Goal: Task Accomplishment & Management: Complete application form

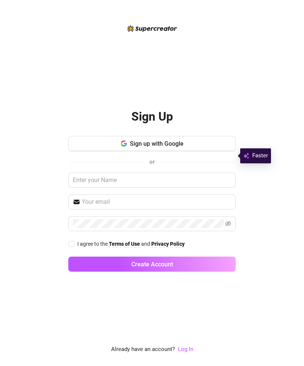
click at [207, 151] on button "Sign up with Google" at bounding box center [151, 143] width 167 height 15
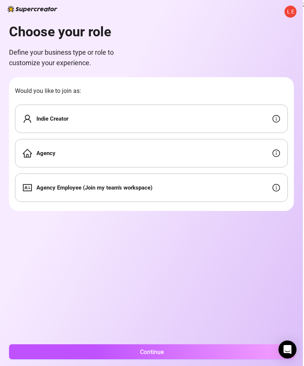
click at [240, 348] on button "Continue" at bounding box center [152, 351] width 286 height 15
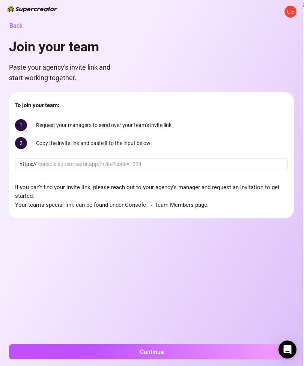
click at [232, 348] on button "Continue" at bounding box center [152, 351] width 286 height 15
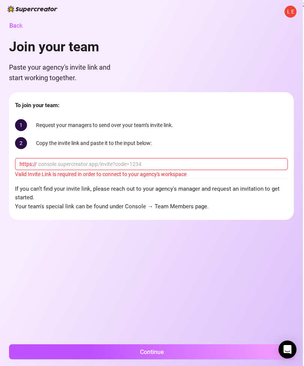
click at [18, 27] on span "Back" at bounding box center [15, 25] width 13 height 7
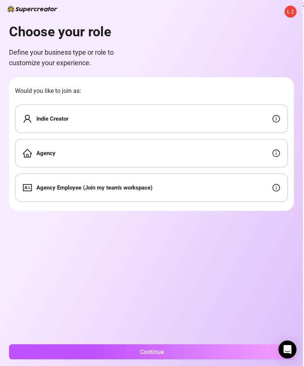
click at [145, 122] on div "Indie Creator" at bounding box center [151, 119] width 272 height 28
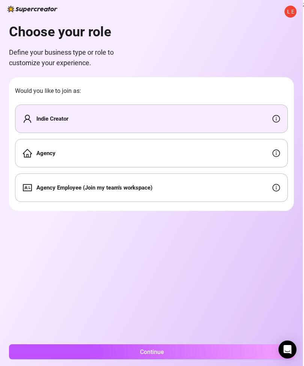
click at [214, 350] on button "Continue" at bounding box center [152, 351] width 286 height 15
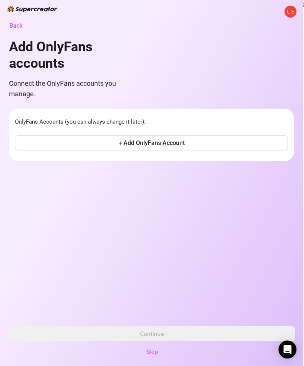
click at [202, 138] on button "+ Add OnlyFans Account" at bounding box center [151, 142] width 272 height 15
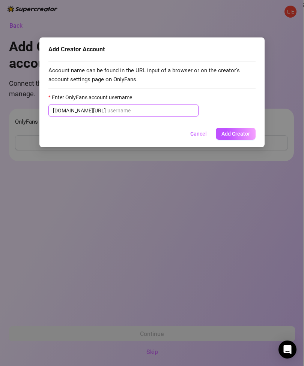
click at [155, 114] on input "Enter OnlyFans account username" at bounding box center [150, 110] width 87 height 8
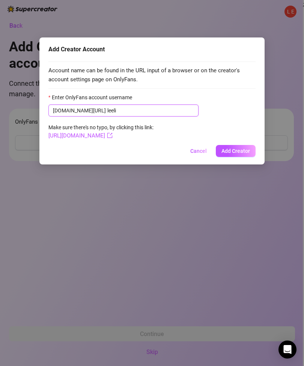
type input "leeli"
click at [233, 151] on span "Add Creator" at bounding box center [235, 151] width 28 height 6
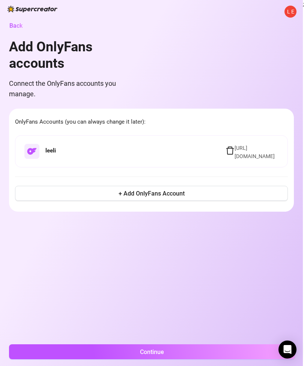
click at [201, 349] on button "Continue" at bounding box center [152, 351] width 286 height 15
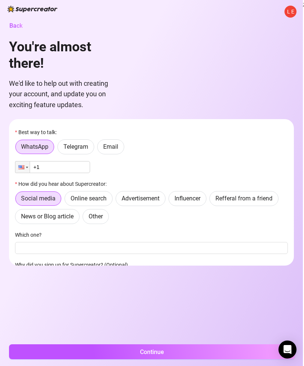
click at [117, 146] on span "Email" at bounding box center [110, 146] width 15 height 7
click at [99, 149] on input "Email" at bounding box center [99, 149] width 0 height 0
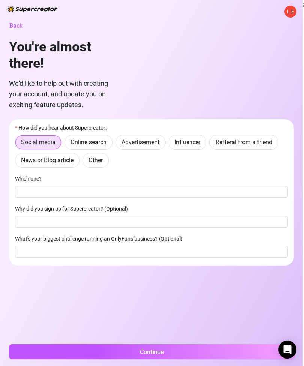
scroll to position [37, 0]
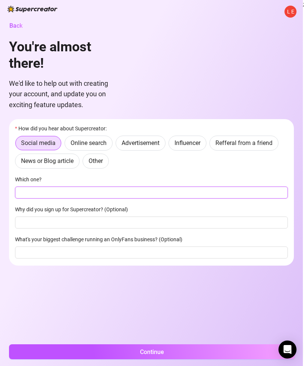
click at [197, 195] on input "Which one?" at bounding box center [151, 193] width 272 height 12
type input "[EMAIL_ADDRESS][DOMAIN_NAME]"
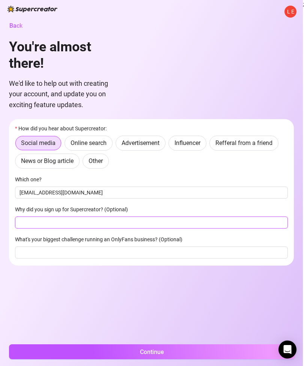
click at [222, 223] on input "Why did you sign up for Supercreator? (Optional)" at bounding box center [151, 223] width 272 height 12
type input "just trying to see how it works"
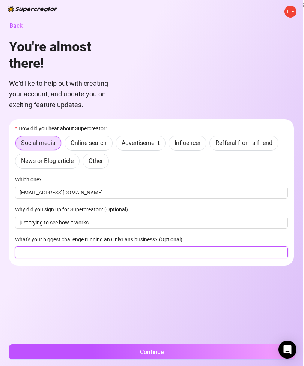
click at [235, 251] on input "What's your biggest challenge running an OnlyFans business? (Optional)" at bounding box center [151, 253] width 272 height 12
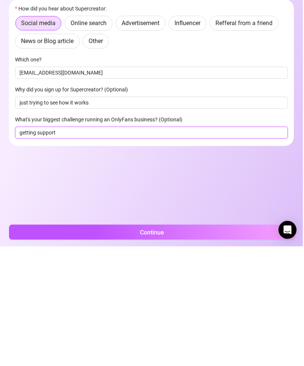
type input "getting support"
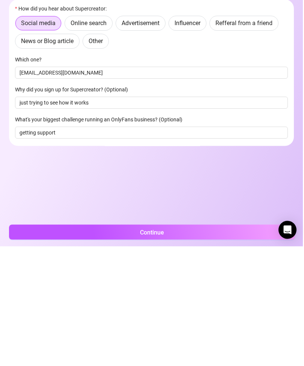
click at [237, 344] on button "Continue" at bounding box center [152, 351] width 286 height 15
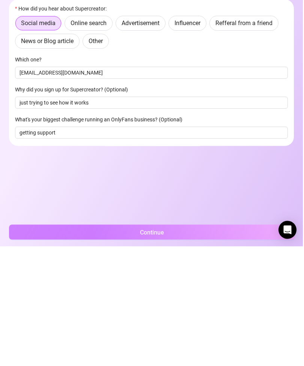
scroll to position [24, 0]
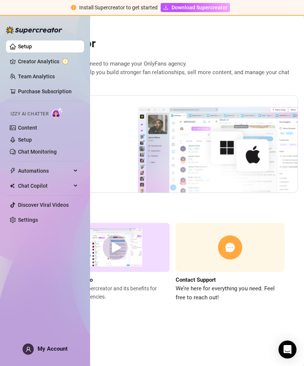
scroll to position [0, 157]
click at [21, 138] on link "Setup" at bounding box center [25, 140] width 14 height 6
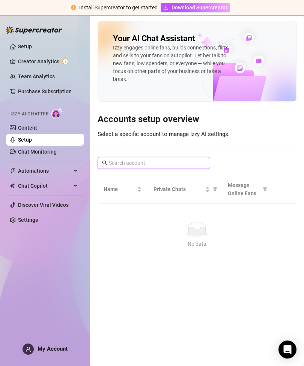
click at [182, 159] on input "text" at bounding box center [154, 163] width 91 height 8
type input "l"
type input "@leeli"
click at [21, 128] on link "Content" at bounding box center [27, 128] width 19 height 6
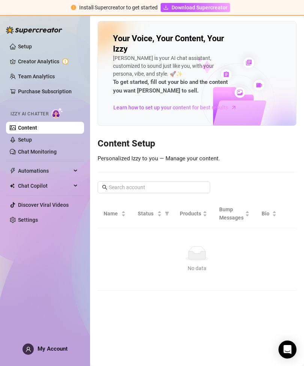
click at [18, 49] on link "Setup" at bounding box center [25, 46] width 14 height 6
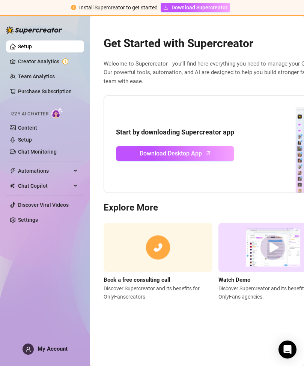
click at [217, 146] on link "Download Desktop App" at bounding box center [175, 153] width 118 height 15
click at [18, 128] on link "Content" at bounding box center [27, 128] width 19 height 6
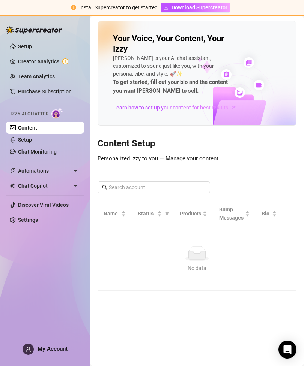
click at [50, 171] on span "Automations" at bounding box center [44, 171] width 53 height 12
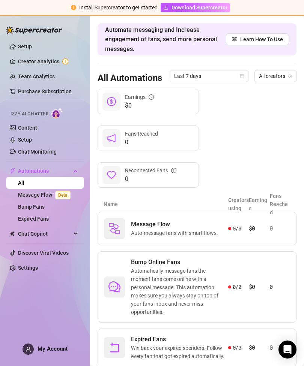
scroll to position [23, 0]
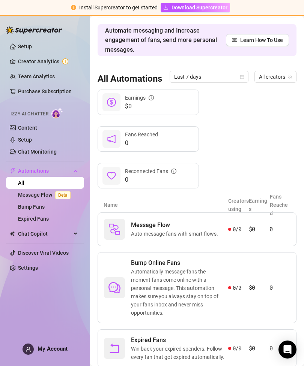
click at [30, 196] on link "Message Flow Beta" at bounding box center [45, 195] width 55 height 6
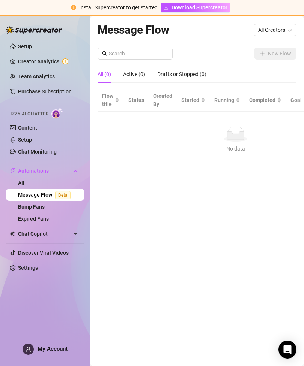
click at [20, 208] on link "Bump Fans" at bounding box center [31, 207] width 27 height 6
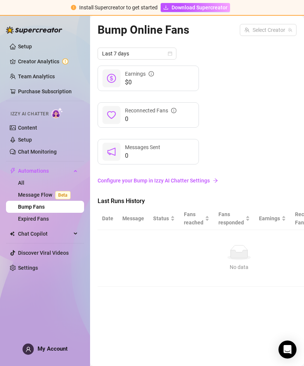
click at [26, 220] on link "Expired Fans" at bounding box center [33, 219] width 31 height 6
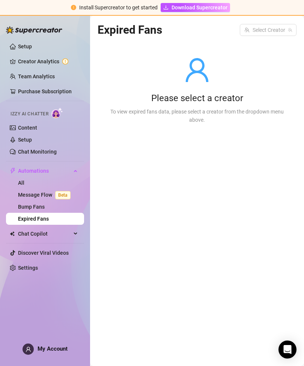
click at [24, 234] on span "Chat Copilot" at bounding box center [44, 234] width 53 height 12
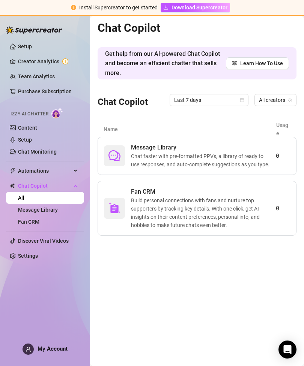
click at [25, 171] on span "Automations" at bounding box center [44, 171] width 53 height 12
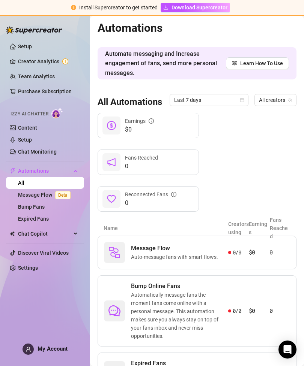
click at [21, 151] on link "Chat Monitoring" at bounding box center [37, 152] width 39 height 6
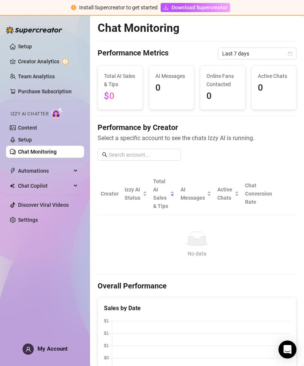
click at [22, 63] on link "Creator Analytics" at bounding box center [48, 61] width 60 height 12
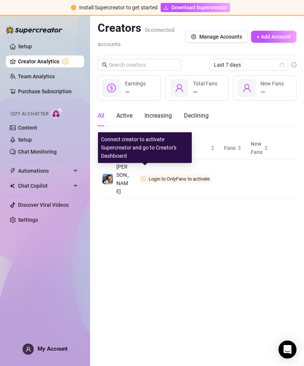
scroll to position [0, 27]
click at [0, 0] on span "Connect" at bounding box center [0, 0] width 0 height 0
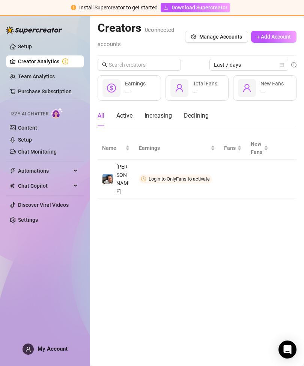
scroll to position [0, 0]
click at [233, 208] on main "Creators 0 connected accounts Manage Accounts + Add Account Last 7 days — Earni…" at bounding box center [197, 191] width 214 height 350
click at [196, 175] on span "Login to OnlyFans to activate" at bounding box center [175, 179] width 73 height 9
click at [0, 0] on icon "more" at bounding box center [0, 0] width 0 height 0
click at [279, 237] on main "Creators 0 connected accounts Manage Accounts + Add Account Last 7 days — Earni…" at bounding box center [197, 191] width 214 height 350
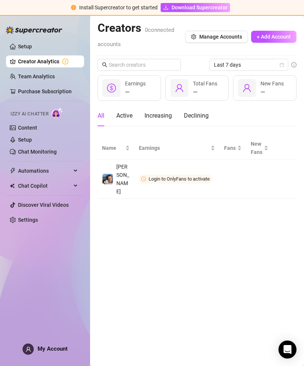
scroll to position [0, 7]
click at [0, 0] on img "button" at bounding box center [0, 0] width 0 height 0
click at [23, 46] on link "Setup" at bounding box center [25, 46] width 14 height 6
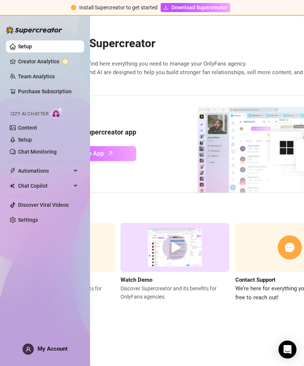
scroll to position [0, 96]
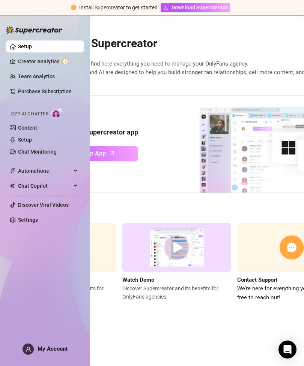
click at [28, 92] on link "Purchase Subscription" at bounding box center [45, 91] width 54 height 6
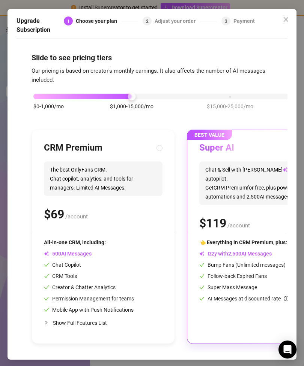
click at [288, 16] on icon "close" at bounding box center [286, 19] width 6 height 6
